Goal: Navigation & Orientation: Understand site structure

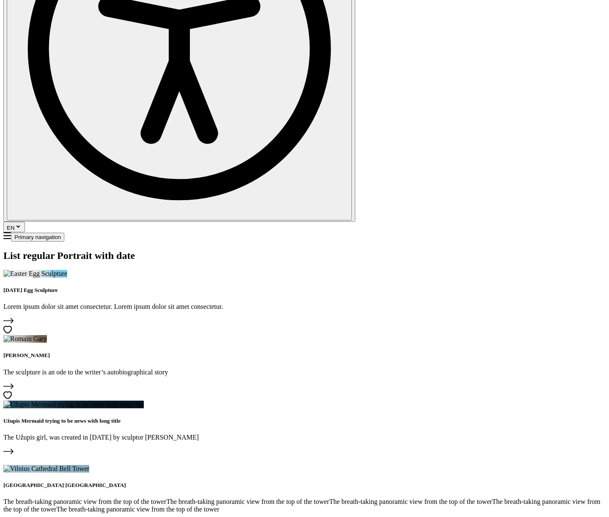
scroll to position [325, 0]
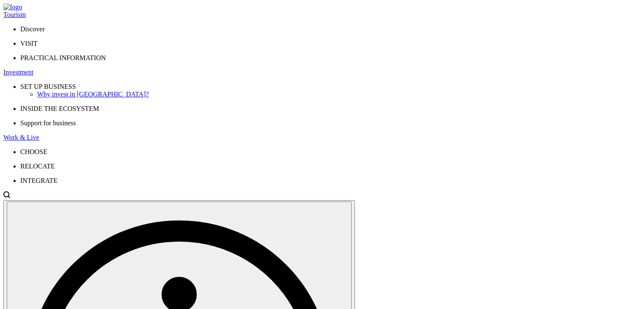
click at [76, 83] on span "SET UP BUSINESS" at bounding box center [48, 86] width 56 height 7
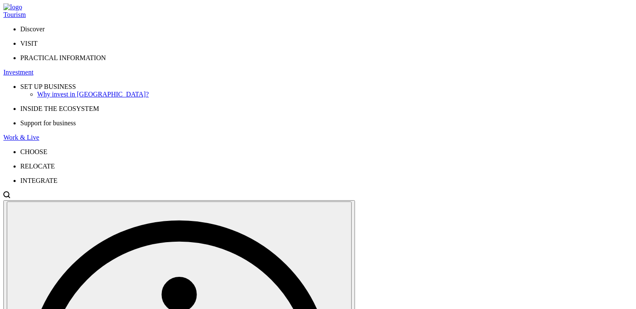
click at [189, 11] on div "Primary navigation" at bounding box center [317, 11] width 629 height 0
click at [196, 68] on div "Investment" at bounding box center [317, 72] width 629 height 8
click at [99, 105] on span "INSIDE THE ECOSYSTEM" at bounding box center [59, 108] width 79 height 7
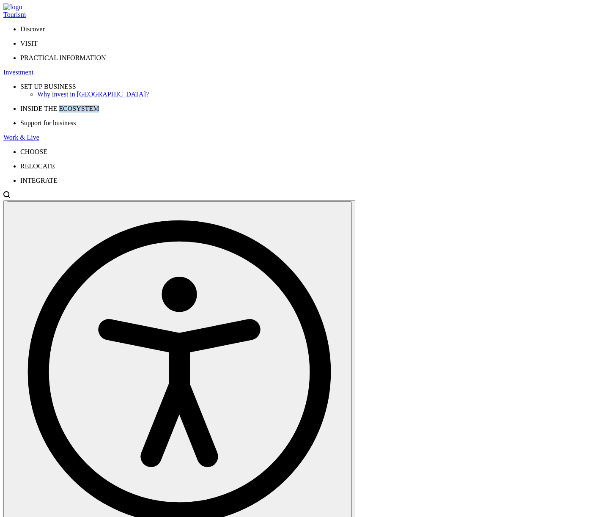
click at [135, 18] on div "Tourism" at bounding box center [304, 15] width 602 height 8
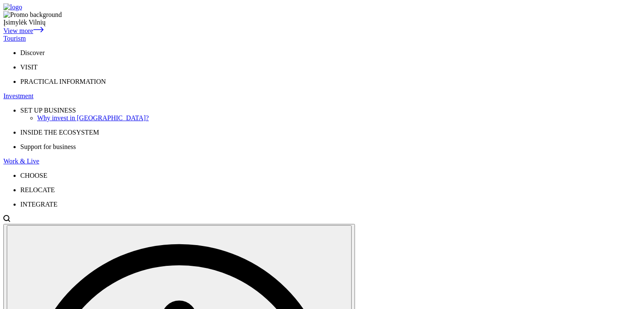
click at [22, 11] on img at bounding box center [12, 7] width 19 height 8
